Goal: Task Accomplishment & Management: Complete application form

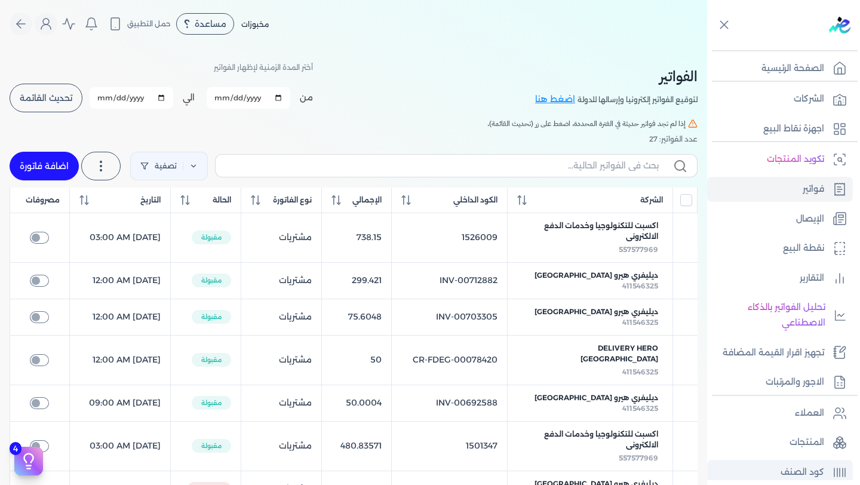
scroll to position [146, 0]
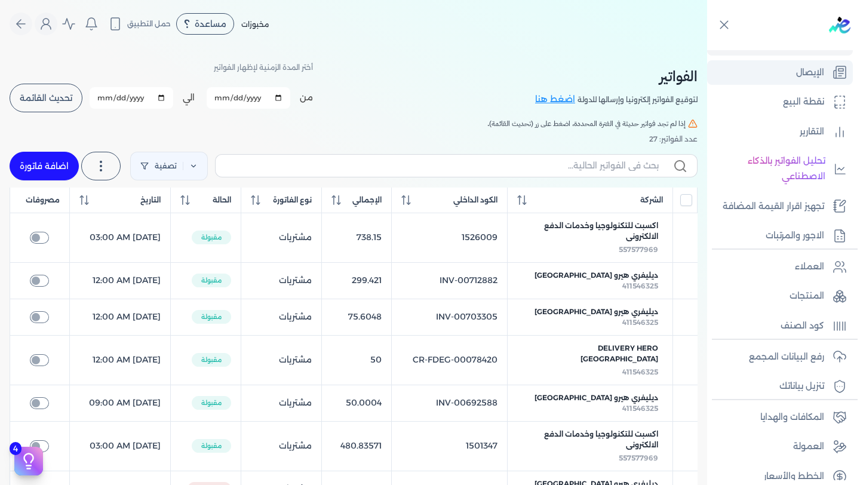
click at [804, 78] on p "الإيصال" at bounding box center [810, 73] width 28 height 16
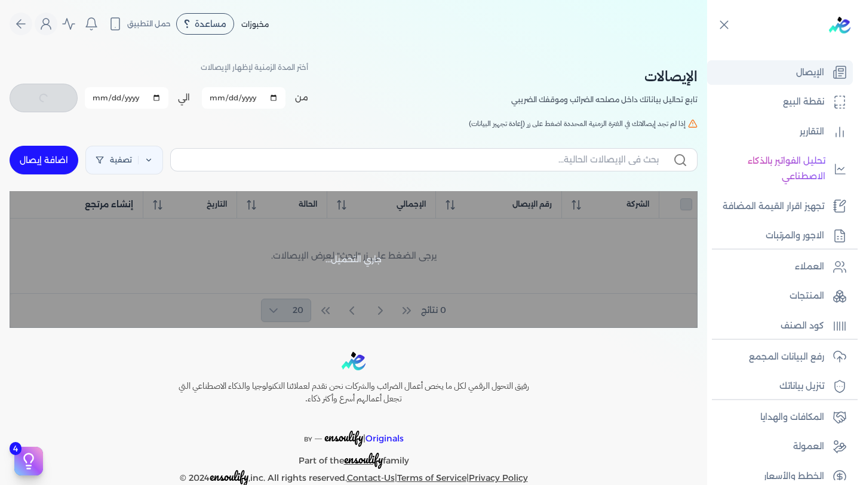
click at [782, 69] on link "الإيصال" at bounding box center [780, 72] width 146 height 25
click at [48, 152] on link "اضافة إيصال" at bounding box center [44, 160] width 69 height 29
select select
select select "EGP"
select select "EGS"
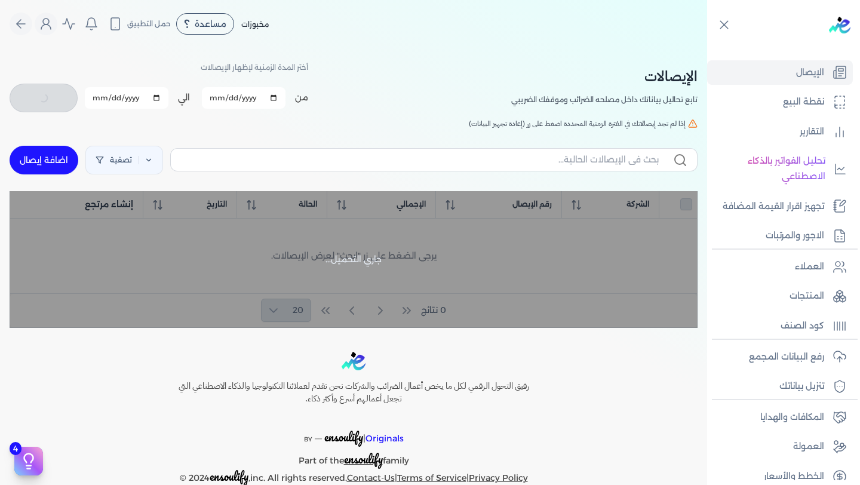
select select "B"
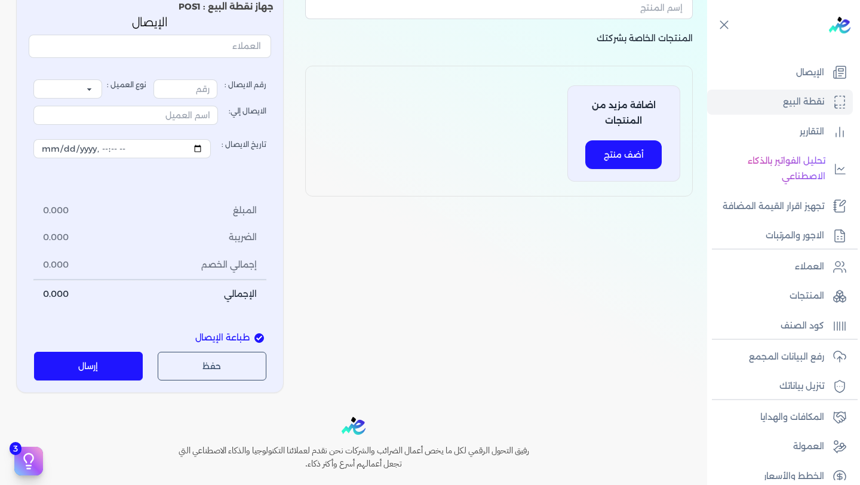
scroll to position [81, 0]
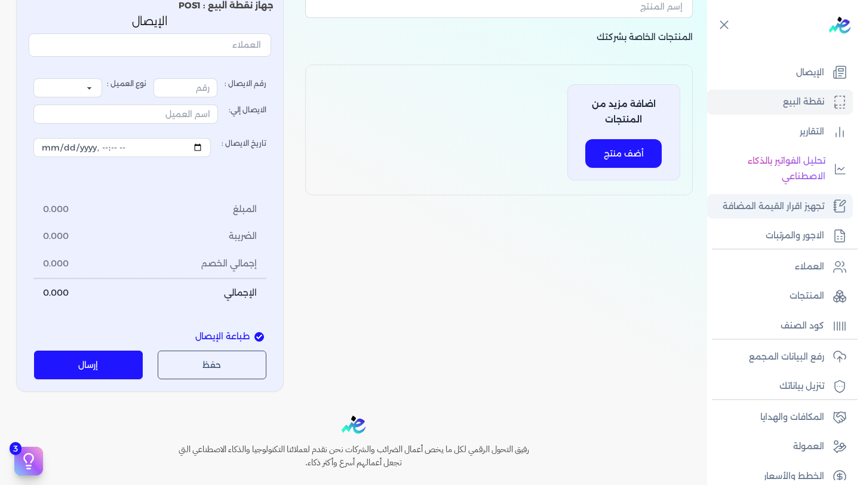
click at [796, 201] on p "تجهيز اقرار القيمة المضافة" at bounding box center [774, 207] width 102 height 16
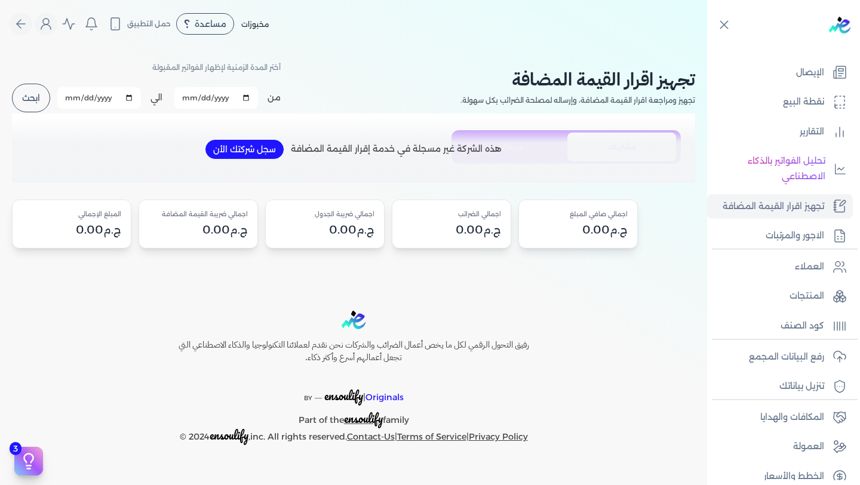
click at [253, 152] on button "سجل شركتك الأن" at bounding box center [244, 149] width 78 height 19
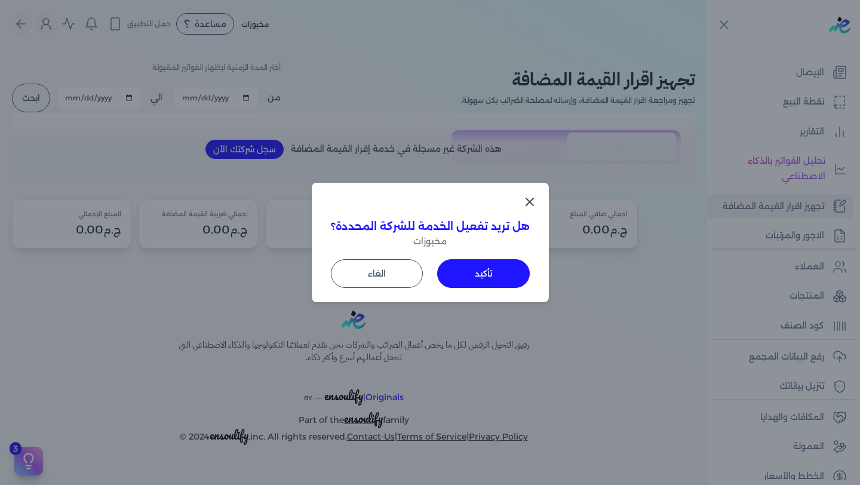
click at [529, 197] on icon at bounding box center [530, 202] width 14 height 14
